Goal: Information Seeking & Learning: Learn about a topic

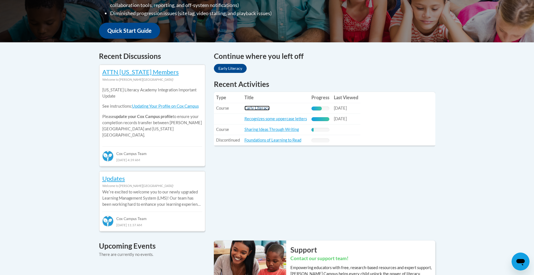
click at [259, 111] on link "Early Literacy" at bounding box center [257, 108] width 25 height 5
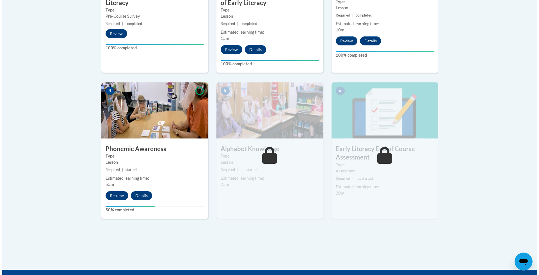
scroll to position [280, 0]
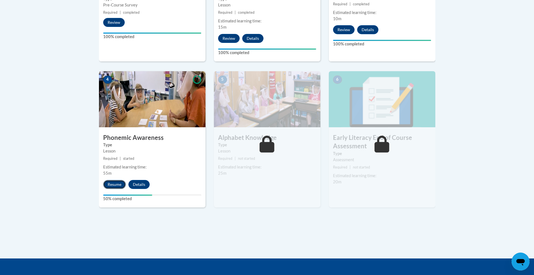
click at [112, 184] on button "Resume" at bounding box center [114, 184] width 23 height 9
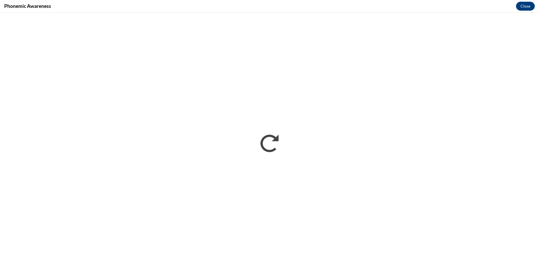
scroll to position [0, 0]
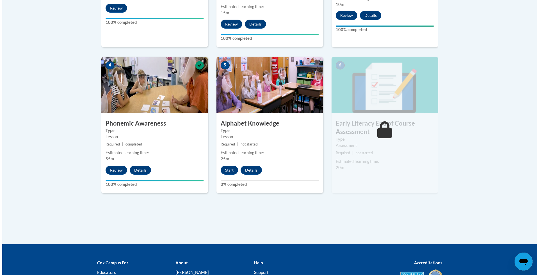
scroll to position [309, 0]
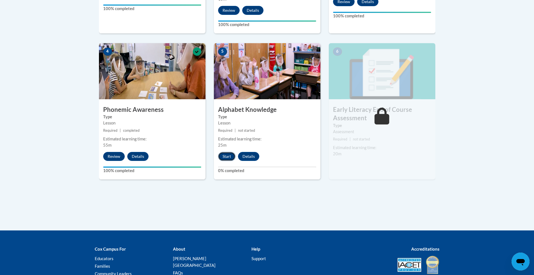
click at [228, 156] on button "Start" at bounding box center [226, 156] width 17 height 9
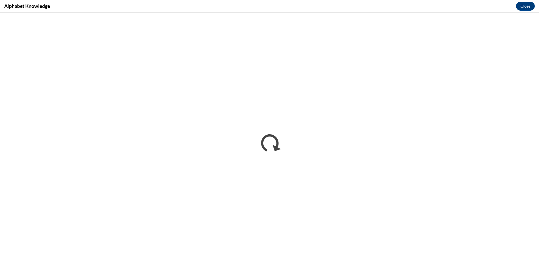
scroll to position [0, 0]
